Goal: Information Seeking & Learning: Find specific fact

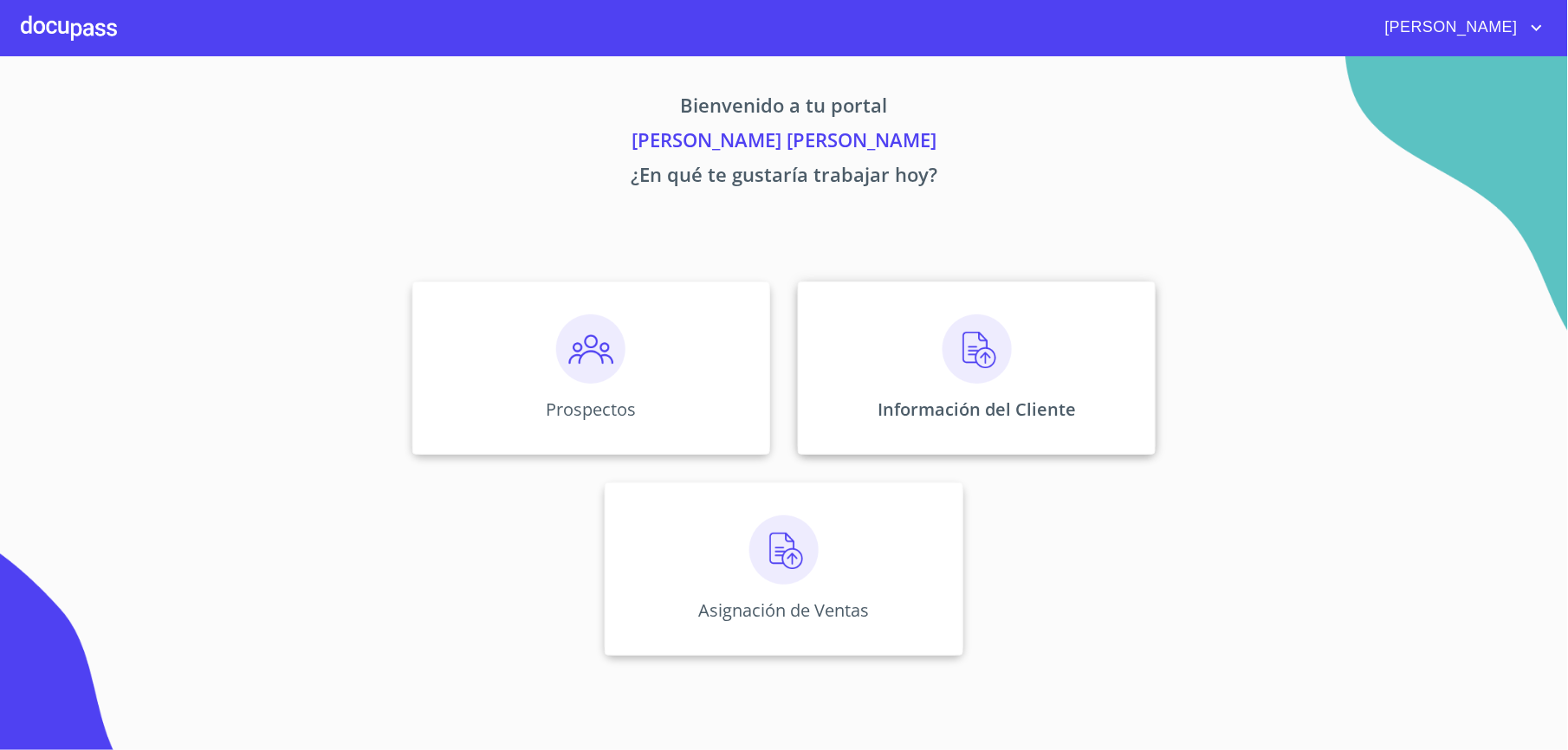
click at [919, 388] on div "Información del Cliente" at bounding box center [977, 367] width 358 height 173
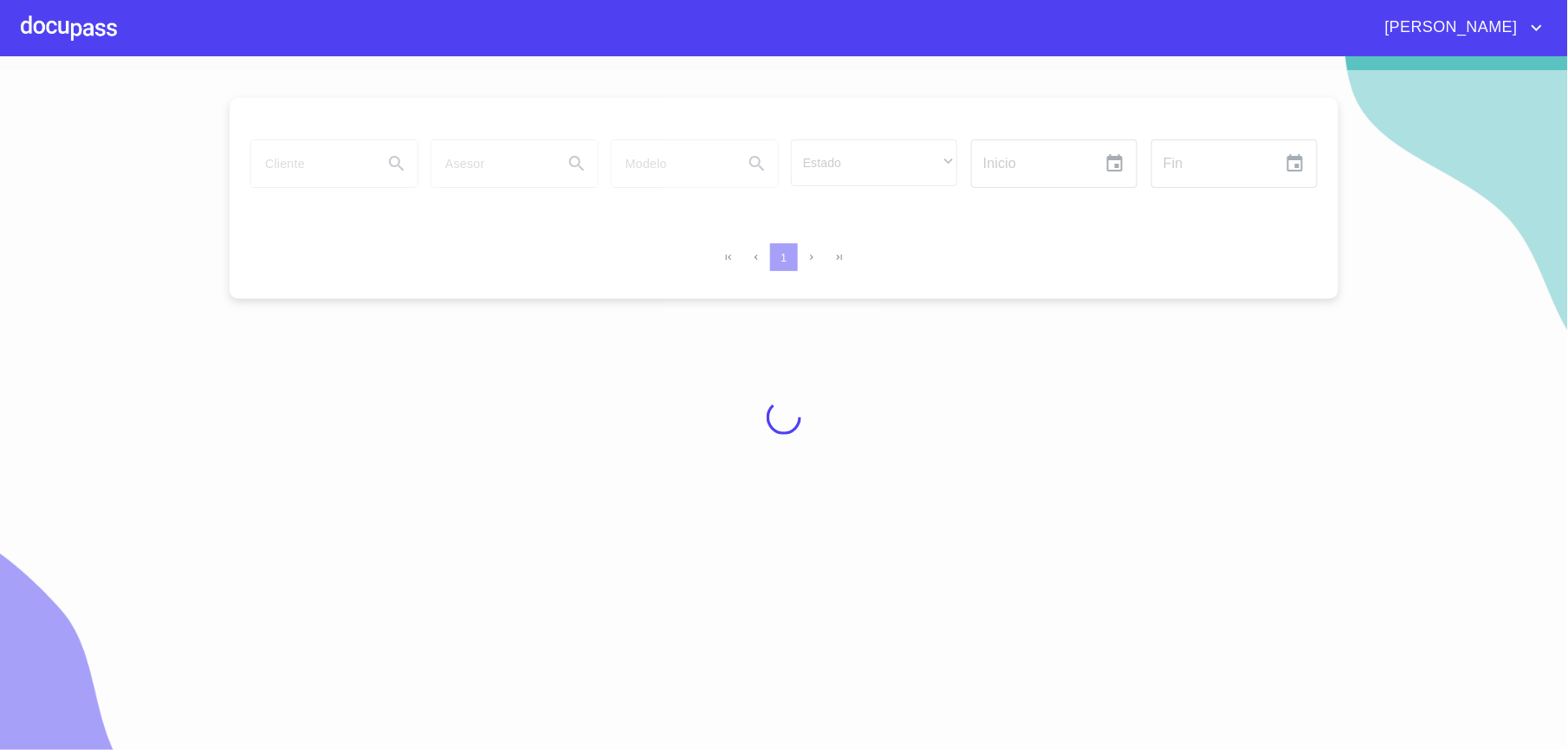
click at [44, 40] on div at bounding box center [69, 27] width 97 height 56
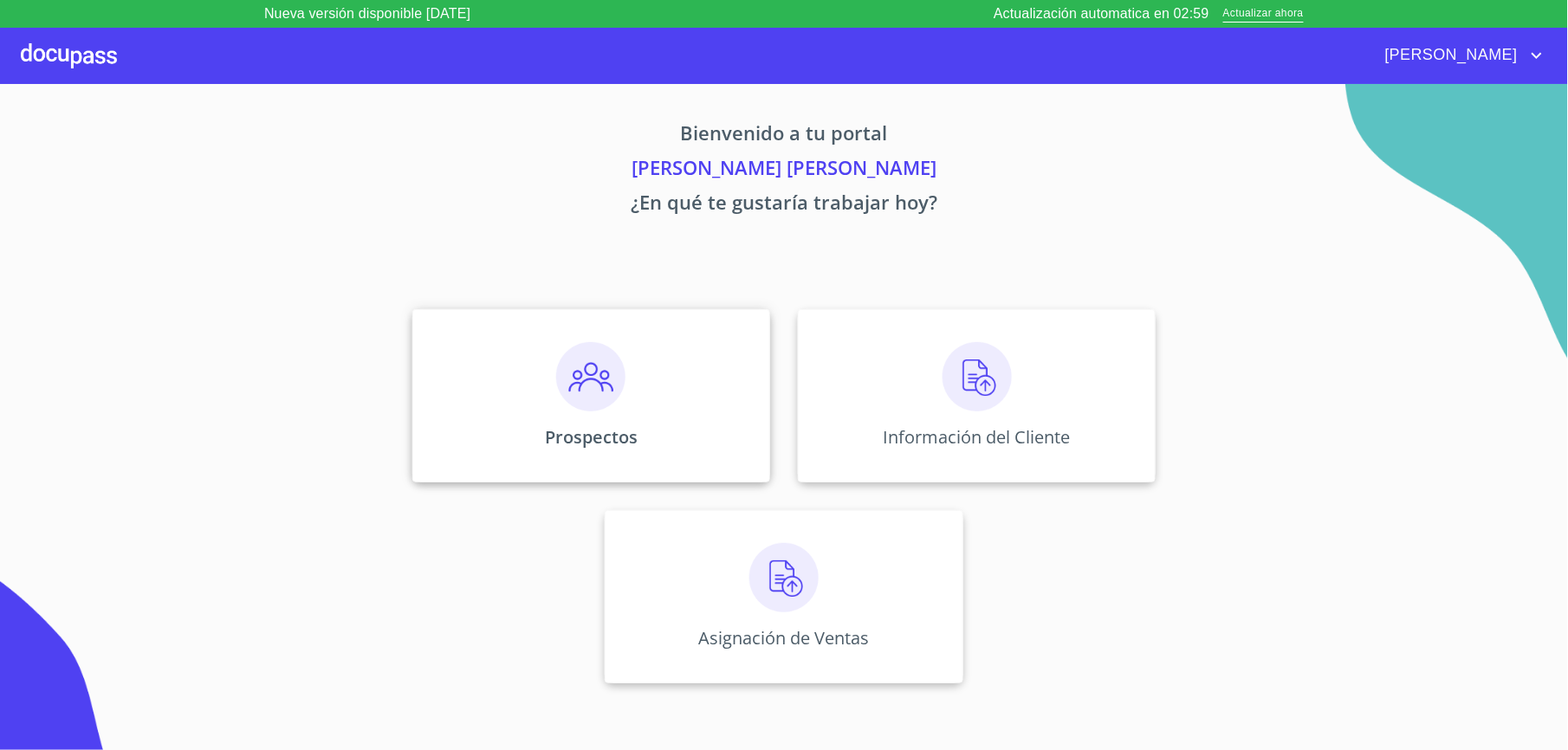
click at [645, 416] on div "Prospectos" at bounding box center [591, 395] width 358 height 173
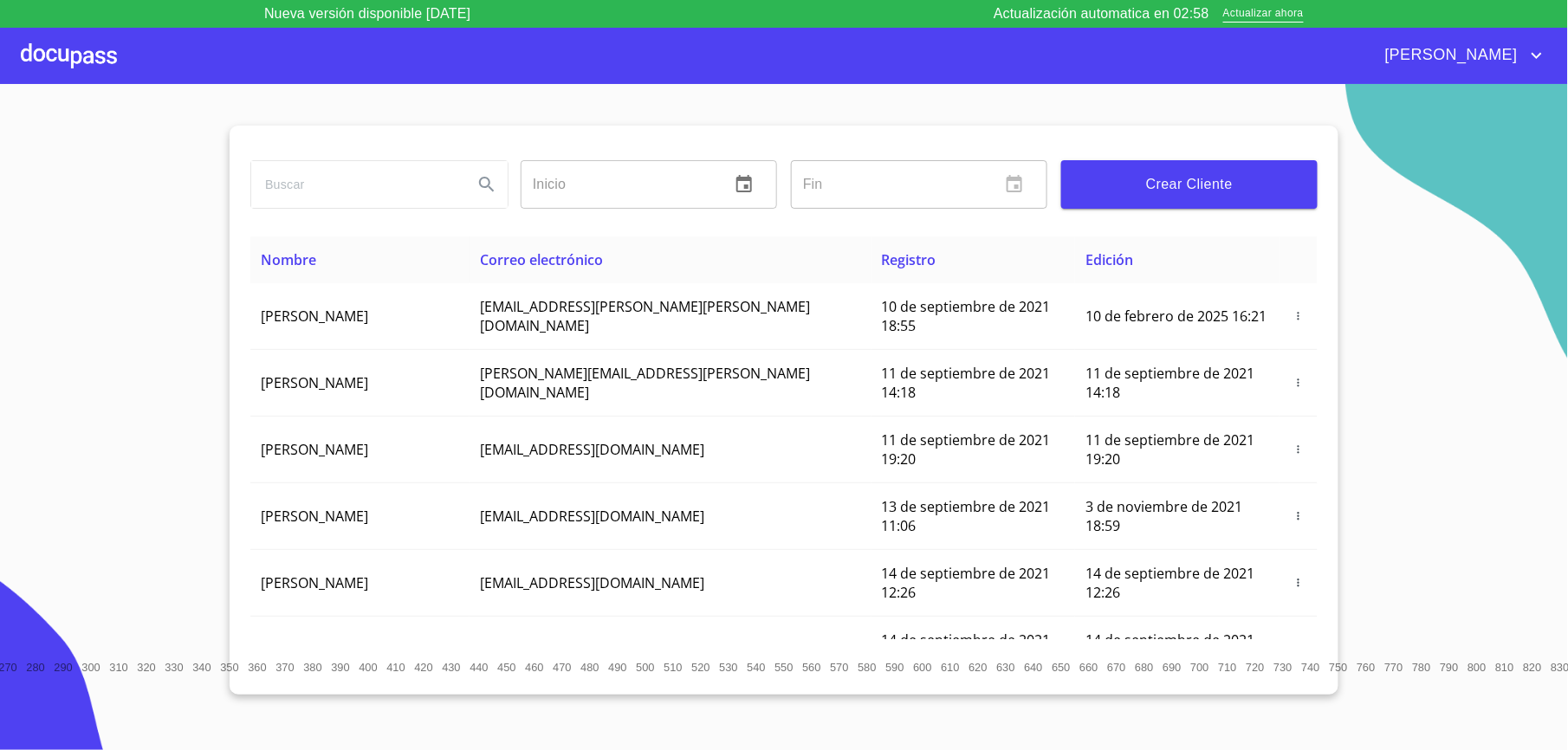
click at [355, 184] on input "search" at bounding box center [354, 184] width 207 height 46
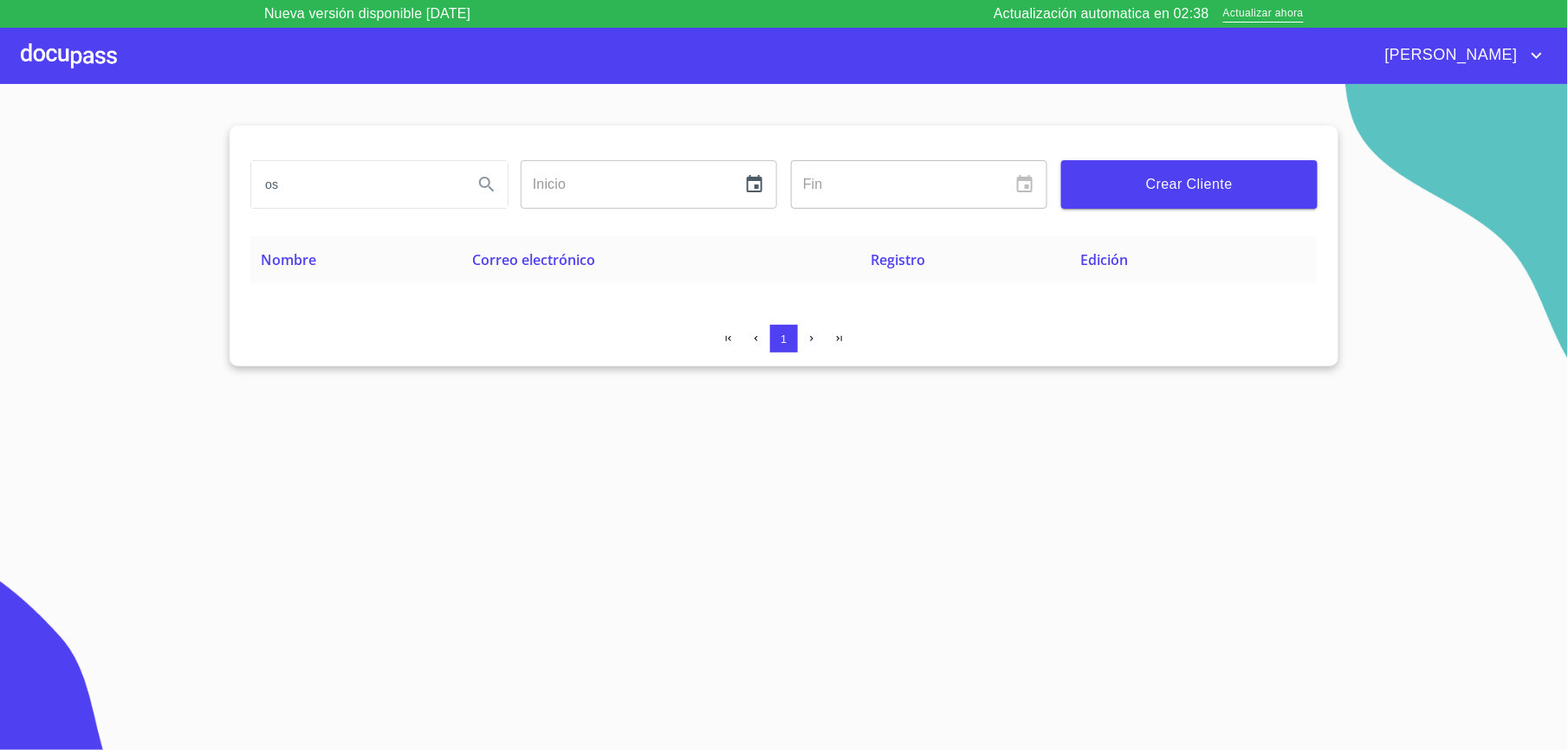
type input "o"
type input "[PERSON_NAME]"
click at [489, 171] on button "Search" at bounding box center [487, 185] width 42 height 42
